Goal: Use online tool/utility: Utilize a website feature to perform a specific function

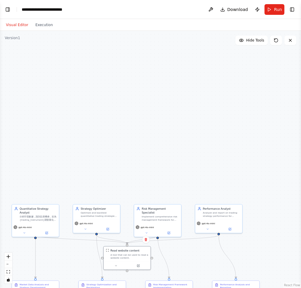
scroll to position [181, 0]
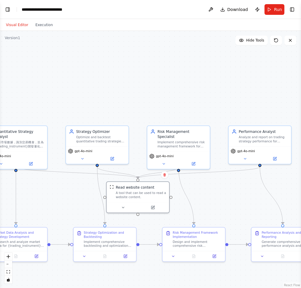
drag, startPoint x: 135, startPoint y: 182, endPoint x: 148, endPoint y: 63, distance: 119.4
click at [148, 61] on div ".deletable-edge-delete-btn { width: 20px; height: 20px; border: 0px solid #ffff…" at bounding box center [150, 159] width 301 height 257
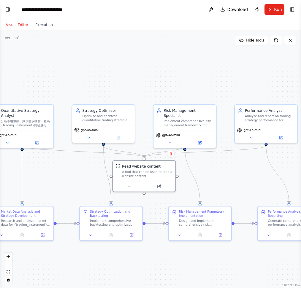
drag, startPoint x: 159, startPoint y: 87, endPoint x: 163, endPoint y: 70, distance: 16.8
click at [163, 70] on div ".deletable-edge-delete-btn { width: 20px; height: 20px; border: 0px solid #ffff…" at bounding box center [150, 159] width 301 height 257
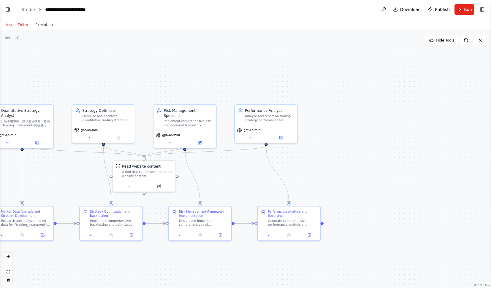
click at [186, 62] on div ".deletable-edge-delete-btn { width: 20px; height: 20px; border: 0px solid #ffff…" at bounding box center [245, 159] width 491 height 257
click at [8, 273] on icon "fit view" at bounding box center [9, 271] width 4 height 3
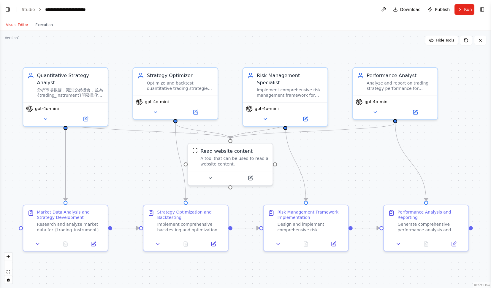
click at [88, 163] on div ".deletable-edge-delete-btn { width: 20px; height: 20px; border: 0px solid #ffff…" at bounding box center [245, 159] width 491 height 257
click at [81, 86] on div "分析市場數據，識別交易機會，並為{trading_instrument}開發量化交易策略。專注於{strategy_type}策略，目標收益率為{target…" at bounding box center [70, 91] width 66 height 11
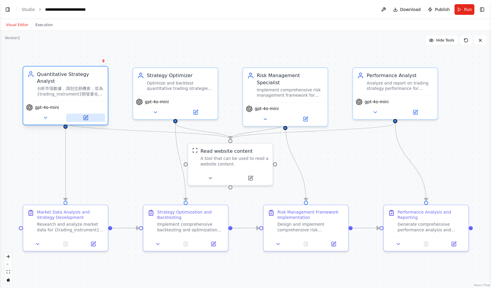
click at [91, 114] on button at bounding box center [85, 118] width 39 height 8
click at [86, 116] on icon at bounding box center [85, 118] width 4 height 4
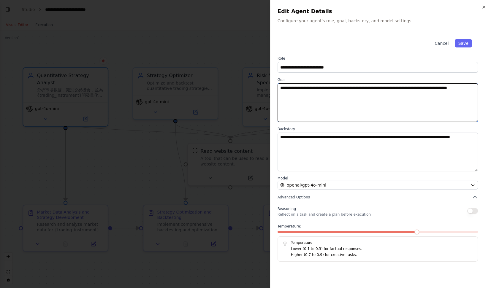
click at [301, 120] on textarea "**********" at bounding box center [378, 102] width 200 height 39
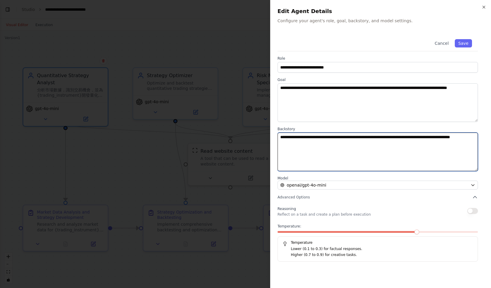
click at [301, 158] on textarea "**********" at bounding box center [378, 152] width 200 height 39
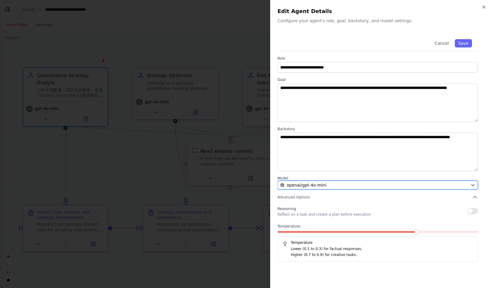
click at [301, 183] on div "openai/gpt-4o-mini" at bounding box center [374, 185] width 188 height 6
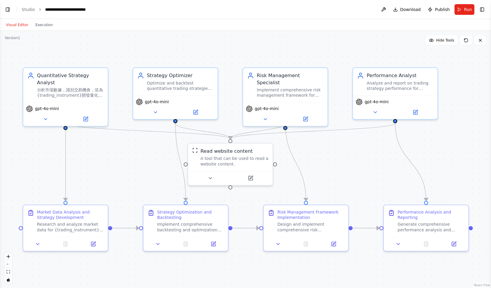
click at [301, 42] on div ".deletable-edge-delete-btn { width: 20px; height: 20px; border: 0px solid #ffff…" at bounding box center [245, 159] width 491 height 257
